Goal: Task Accomplishment & Management: Use online tool/utility

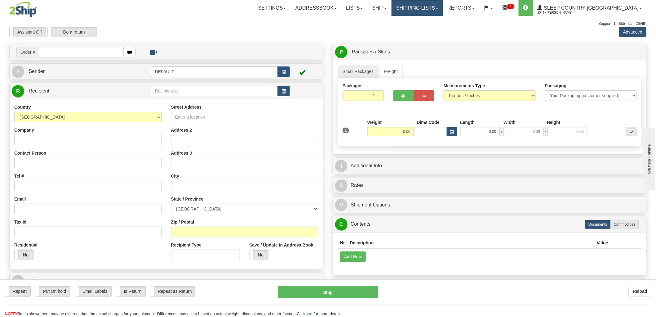
click at [434, 11] on link "Shipping lists" at bounding box center [417, 8] width 51 height 16
click at [428, 29] on span "Search Shipment History" at bounding box center [413, 29] width 48 height 5
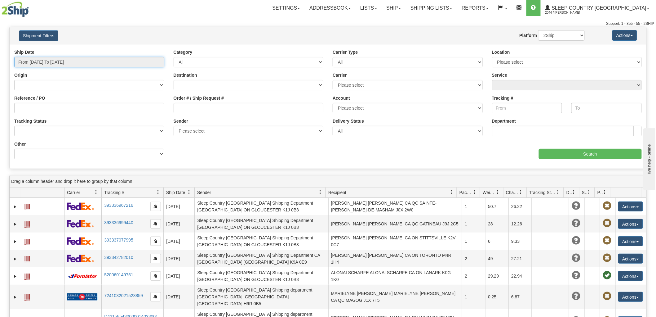
click at [74, 65] on input "From 09/17/2025 To 09/18/2025" at bounding box center [89, 62] width 150 height 11
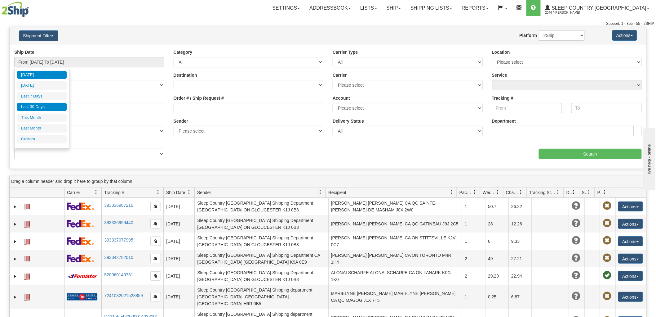
click at [41, 105] on li "Last 30 Days" at bounding box center [42, 107] width 50 height 8
type input "From 08/20/2025 To 09/18/2025"
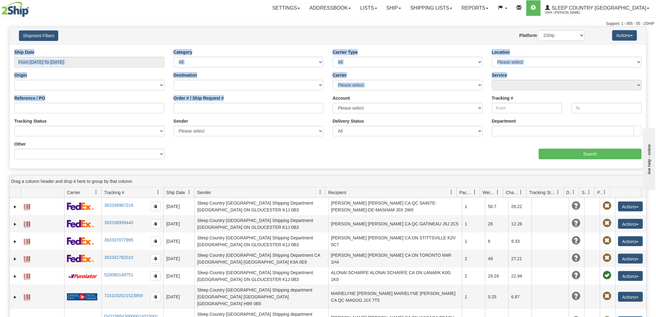
drag, startPoint x: 628, startPoint y: 48, endPoint x: 615, endPoint y: 45, distance: 13.3
click at [616, 47] on div "Ship Date From 08/20/2025 To 09/18/2025 Category All Inbound Outbound Carrier T…" at bounding box center [328, 106] width 637 height 124
drag, startPoint x: 546, startPoint y: 34, endPoint x: 548, endPoint y: 37, distance: 3.3
click at [546, 34] on select "2Ship Imported" at bounding box center [561, 35] width 47 height 11
click at [538, 30] on select "2Ship Imported" at bounding box center [561, 35] width 47 height 11
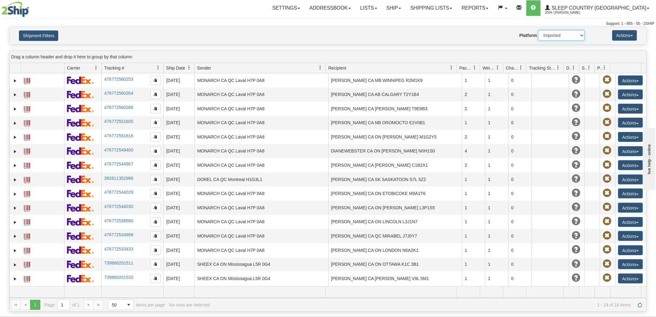
click at [565, 35] on select "2Ship Imported" at bounding box center [561, 35] width 47 height 11
select select "0"
click at [538, 30] on select "2Ship Imported" at bounding box center [561, 35] width 47 height 11
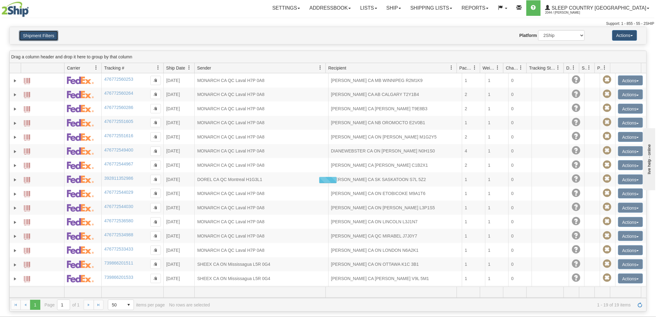
click at [38, 37] on button "Shipment Filters" at bounding box center [38, 35] width 39 height 11
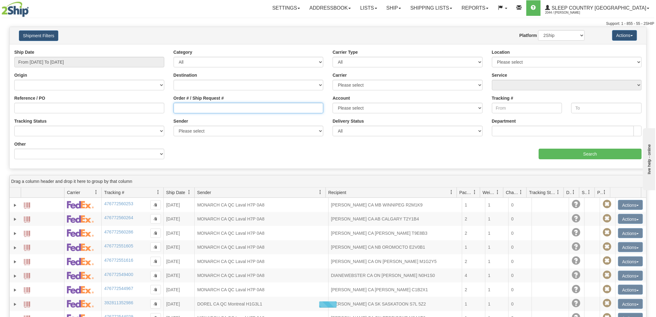
click at [188, 105] on input "Order # / Ship Request #" at bounding box center [249, 108] width 150 height 11
paste input "9000I067615"
type input "9000I067615"
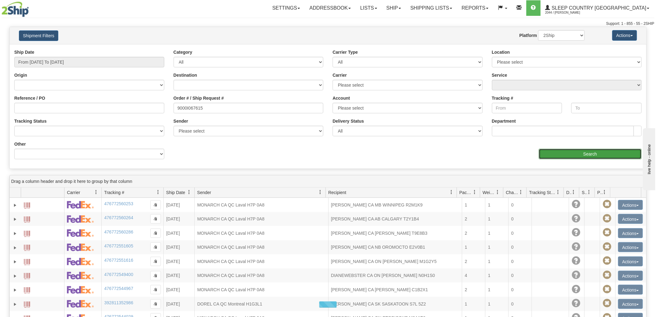
click at [571, 155] on input "Search" at bounding box center [590, 154] width 103 height 11
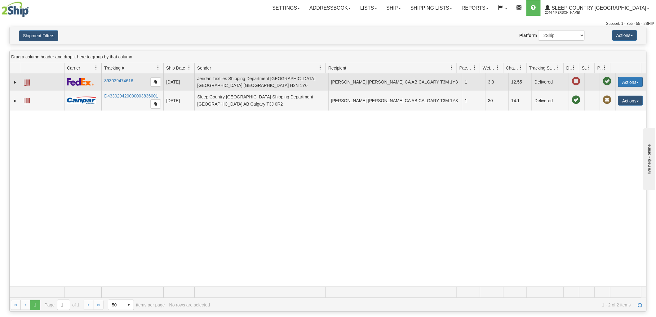
click at [634, 78] on button "Actions" at bounding box center [630, 82] width 25 height 10
click at [604, 101] on link "Return" at bounding box center [618, 101] width 50 height 8
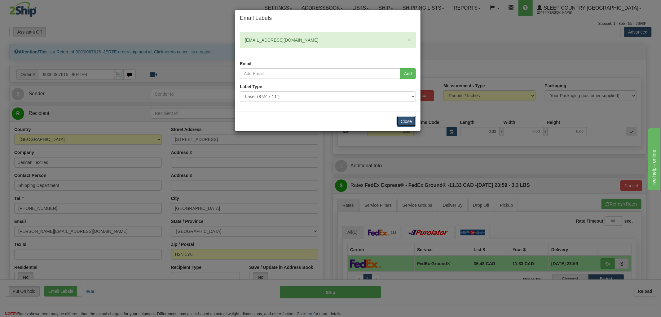
click at [407, 120] on button "Close" at bounding box center [406, 121] width 19 height 11
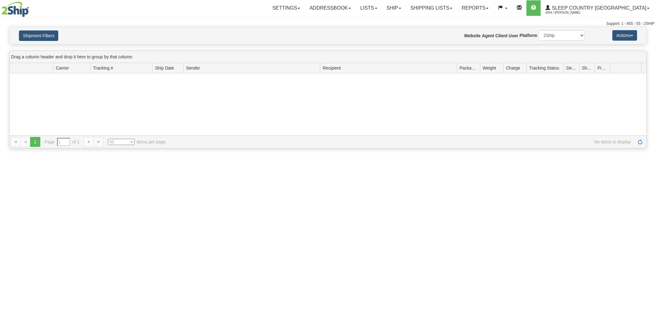
select select "50"
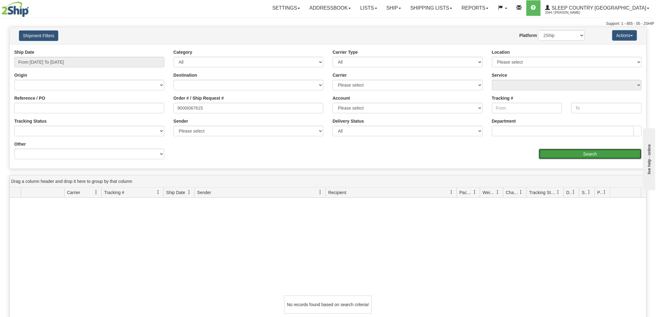
click at [579, 157] on input "Search" at bounding box center [590, 154] width 103 height 11
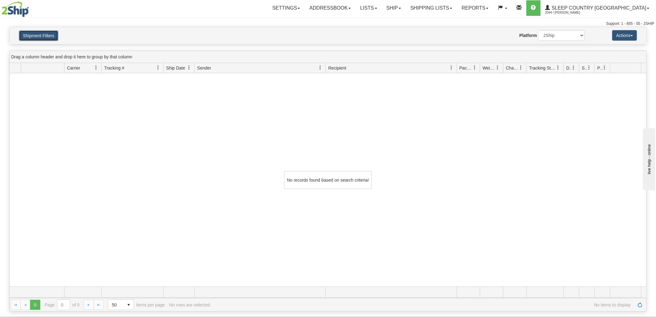
click at [21, 31] on button "Shipment Filters" at bounding box center [38, 35] width 39 height 11
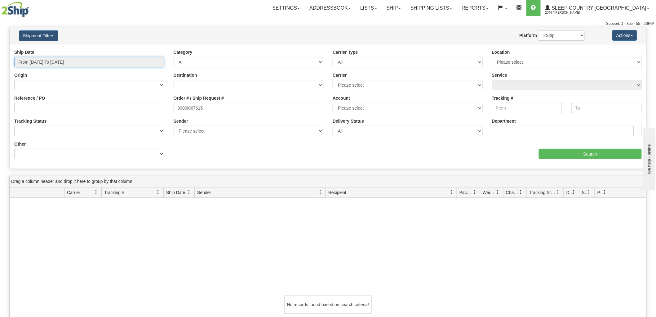
click at [48, 67] on input "From 09/17/2025 To 09/18/2025" at bounding box center [89, 62] width 150 height 11
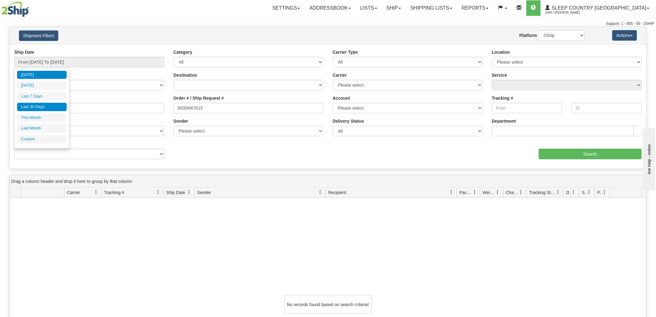
click at [38, 106] on li "Last 30 Days" at bounding box center [42, 107] width 50 height 8
type input "From 08/20/2025 To 09/18/2025"
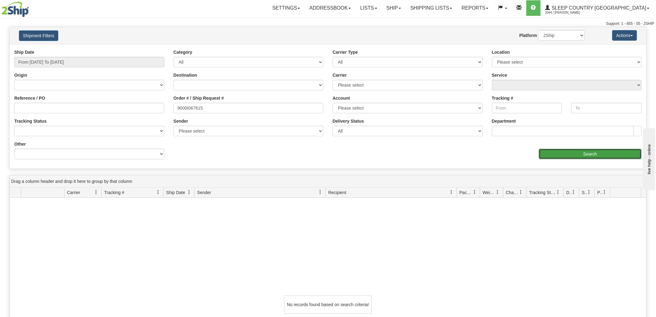
click at [578, 153] on input "Search" at bounding box center [590, 154] width 103 height 11
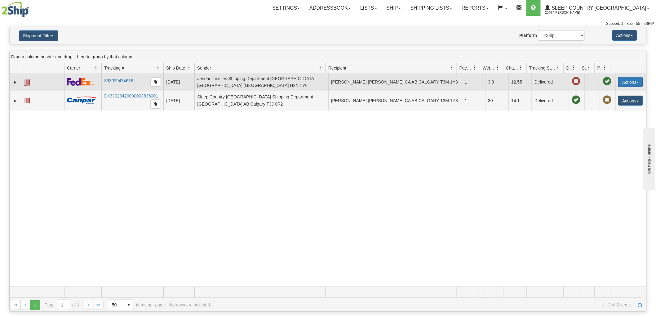
click at [623, 78] on button "Actions" at bounding box center [630, 82] width 25 height 10
click at [602, 97] on link "Return" at bounding box center [618, 101] width 50 height 8
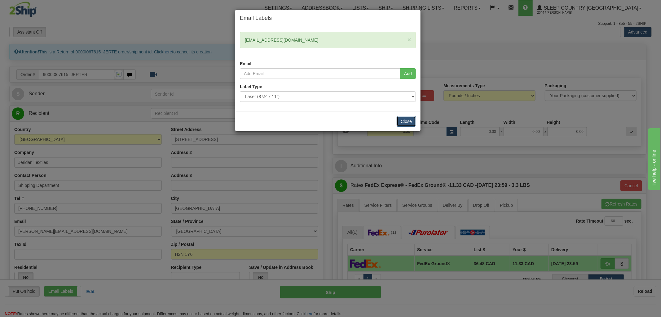
click at [403, 122] on button "Close" at bounding box center [406, 121] width 19 height 11
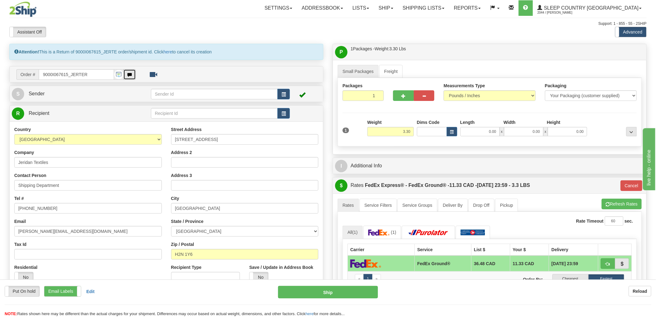
click at [126, 77] on button "button" at bounding box center [129, 74] width 12 height 11
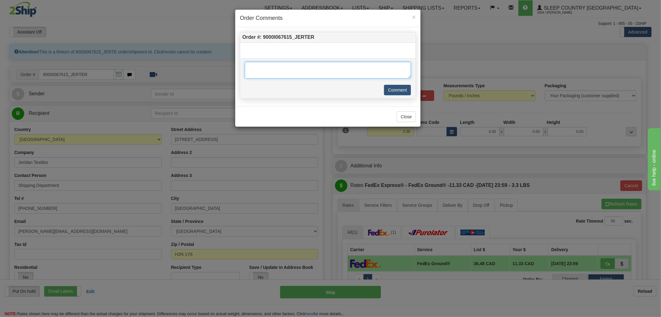
click at [276, 70] on textarea at bounding box center [328, 70] width 166 height 17
type textarea "95 - cu changed her mind"
click at [396, 92] on button "Comment" at bounding box center [397, 90] width 27 height 11
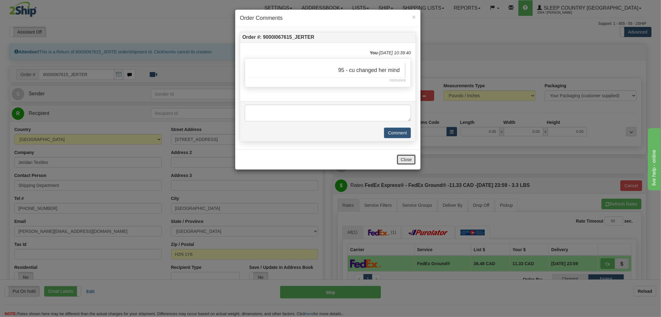
click at [411, 160] on button "Close" at bounding box center [406, 159] width 19 height 11
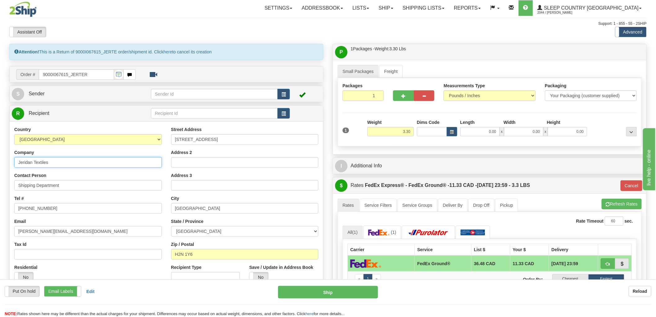
drag, startPoint x: 97, startPoint y: 167, endPoint x: -2, endPoint y: 166, distance: 99.5
click at [0, 166] on html "Training Course Close Toggle navigation Settings Shipping Preferences New Sende…" at bounding box center [328, 158] width 656 height 317
type input "SCC DC914"
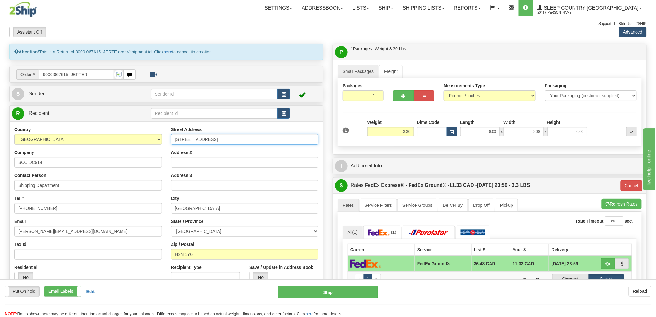
drag, startPoint x: 243, startPoint y: 138, endPoint x: 166, endPoint y: 138, distance: 76.9
click at [166, 138] on div "Country AFGHANISTAN ALAND ISLANDS ALBANIA ALGERIA AMERICAN SAMOA ANDORRA ANGOLA…" at bounding box center [166, 206] width 313 height 161
paste input "520 COLLEGE ST EAST BELLEVILLE K8N 4Z6"
type input "520 COLLEGE ST EAST BELLEVILLE K8N 4Z6"
click at [214, 227] on select "ALBERTA BRITISH COLUMBIA MANITOBA NEW BRUNSWICK NEWFOUNDLAND NOVA SCOTIA NUNAVU…" at bounding box center [245, 231] width 148 height 11
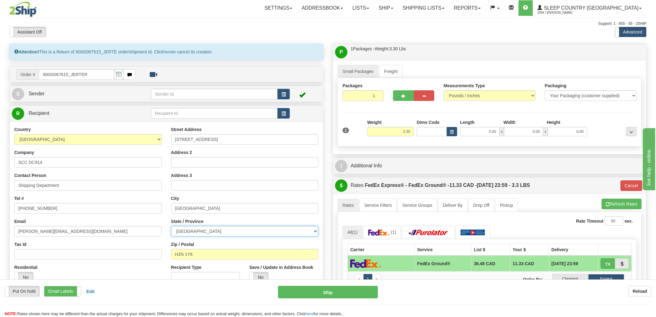
select select "ON"
click at [171, 226] on select "ALBERTA BRITISH COLUMBIA MANITOBA NEW BRUNSWICK NEWFOUNDLAND NOVA SCOTIA NUNAVU…" at bounding box center [245, 231] width 148 height 11
drag, startPoint x: 193, startPoint y: 206, endPoint x: 167, endPoint y: 206, distance: 26.7
click at [167, 206] on div "Street Address 520 COLLEGE ST EAST BELLEVILLE K8N 4Z6 Address 2 Address 3 City …" at bounding box center [245, 206] width 157 height 161
type input "BELLEVILLE"
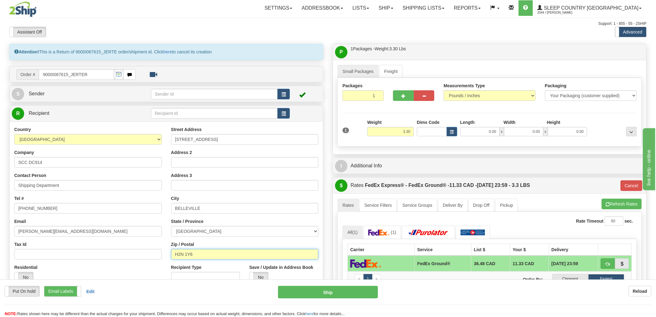
drag, startPoint x: 204, startPoint y: 254, endPoint x: 164, endPoint y: 254, distance: 40.0
click at [164, 254] on div "Country AFGHANISTAN ALAND ISLANDS ALBANIA ALGERIA AMERICAN SAMOA ANDORRA ANGOLA…" at bounding box center [166, 206] width 313 height 161
type input "K8N 4Z6"
click at [265, 205] on input "BELLEVILLE" at bounding box center [245, 208] width 148 height 11
type input "92"
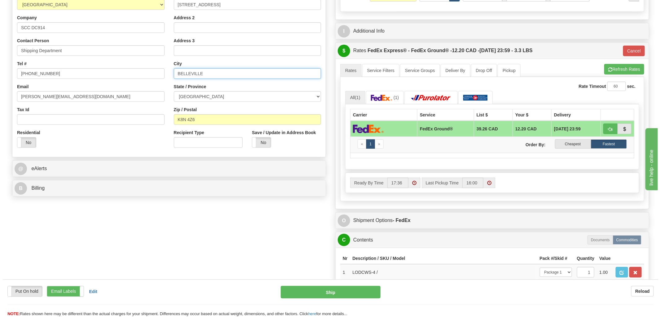
scroll to position [207, 0]
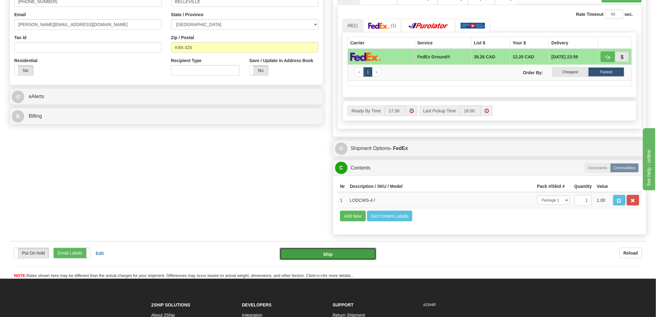
click at [313, 260] on button "Ship" at bounding box center [328, 253] width 97 height 12
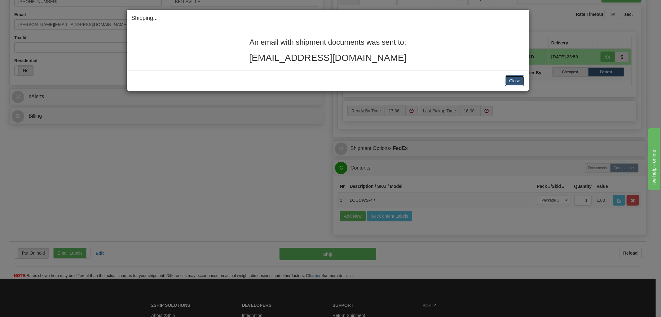
click at [508, 78] on button "Close" at bounding box center [514, 80] width 19 height 11
